Goal: Navigation & Orientation: Find specific page/section

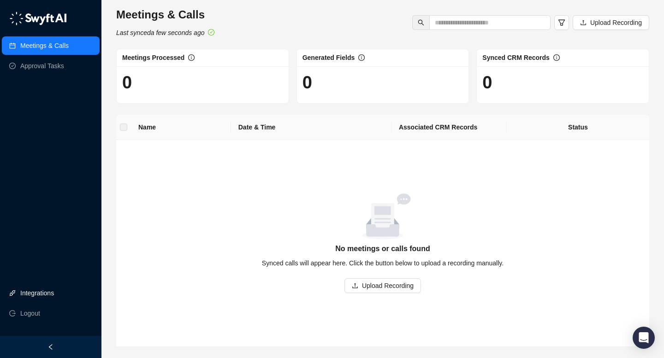
click at [54, 290] on link "Integrations" at bounding box center [37, 293] width 34 height 18
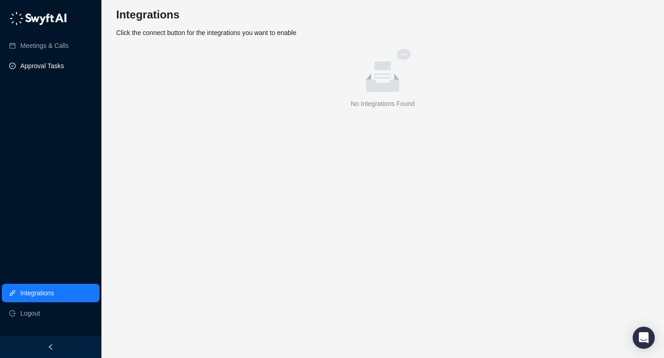
click at [64, 71] on link "Approval Tasks" at bounding box center [42, 66] width 44 height 18
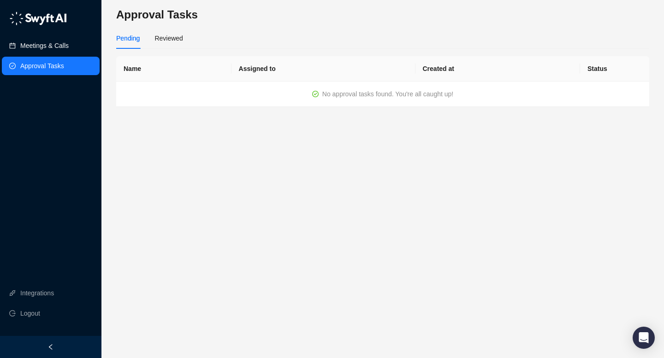
click at [61, 47] on link "Meetings & Calls" at bounding box center [44, 45] width 48 height 18
